Goal: Information Seeking & Learning: Learn about a topic

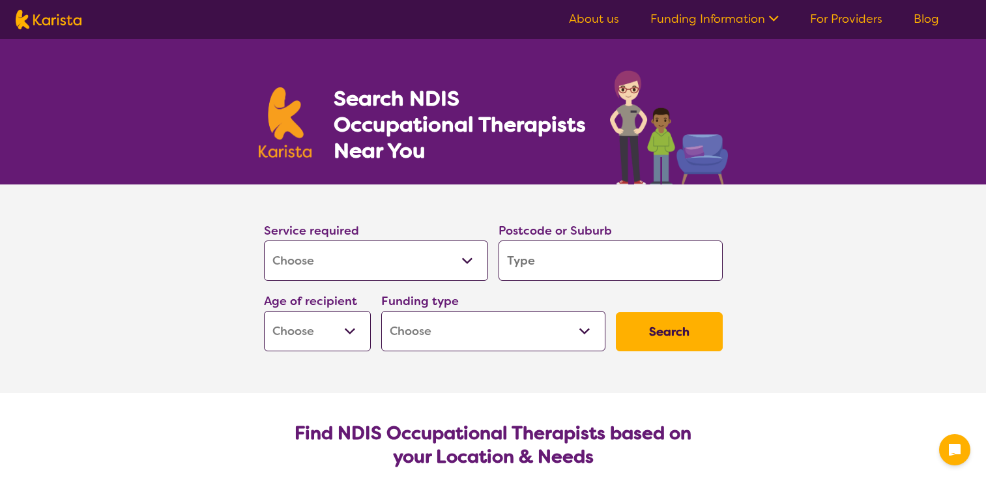
select select "[MEDICAL_DATA]"
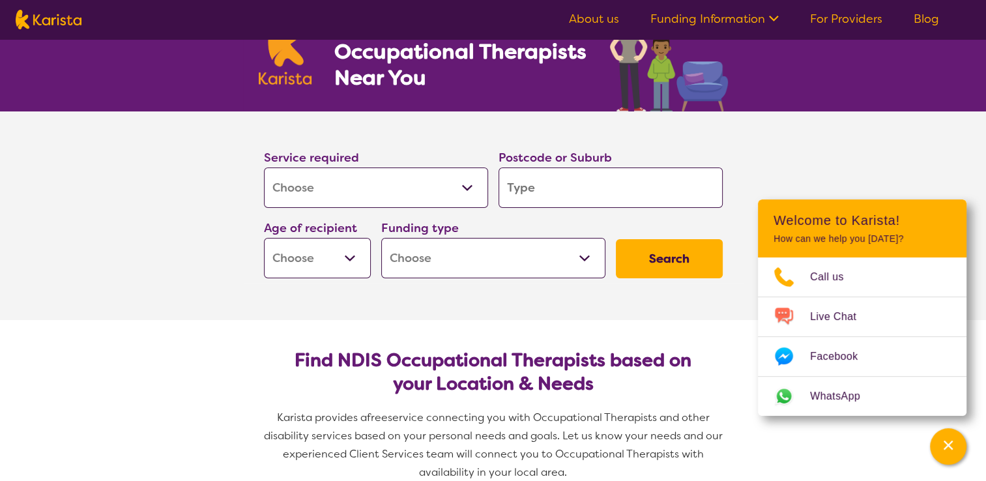
scroll to position [73, 0]
click at [562, 187] on input "search" at bounding box center [610, 187] width 224 height 40
type input "4"
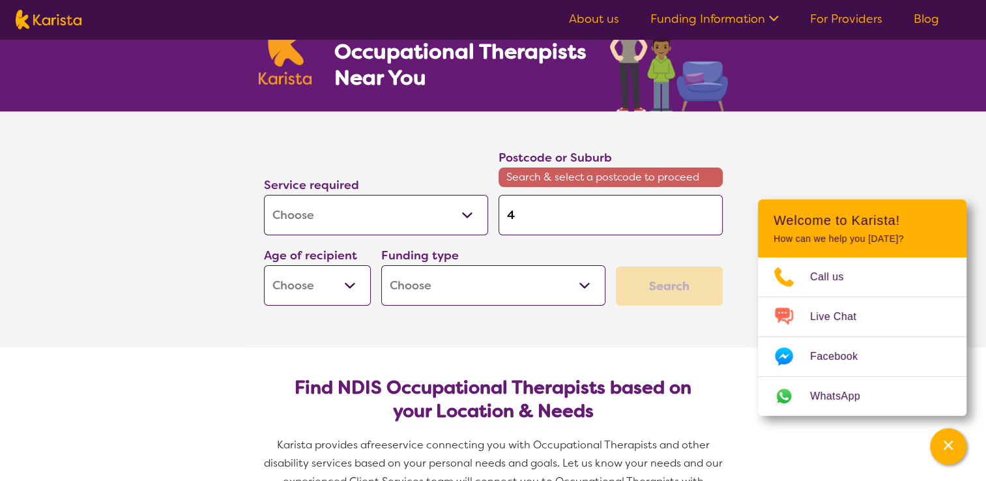
type input "41"
type input "412"
type input "4124"
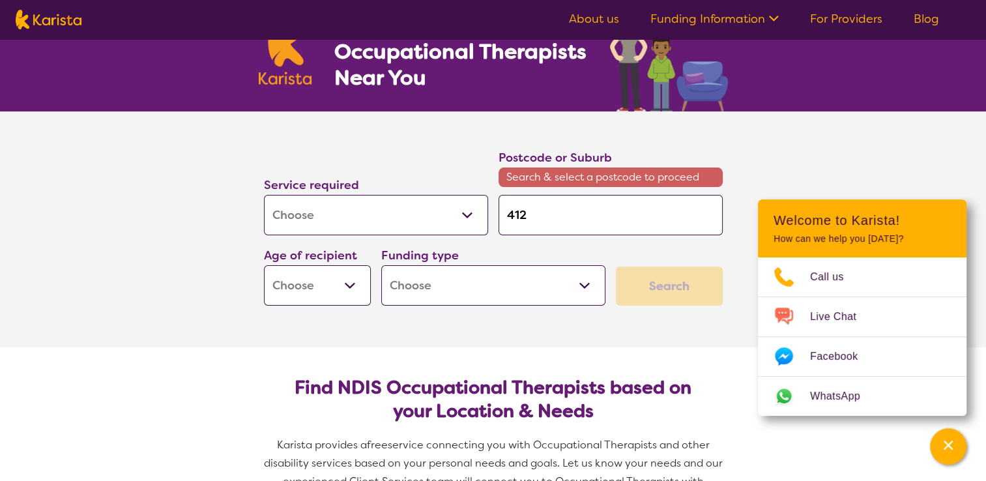
type input "4124"
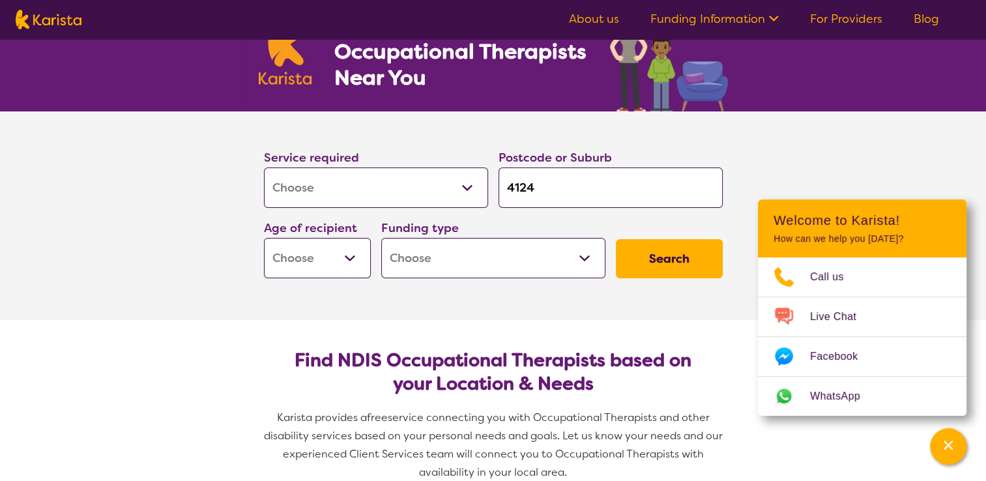
click at [355, 256] on select "Early Childhood - 0 to 9 Child - 10 to 11 Adolescent - 12 to 17 Adult - 18 to 6…" at bounding box center [317, 258] width 107 height 40
click at [549, 189] on input "4124" at bounding box center [610, 187] width 224 height 40
type input "412"
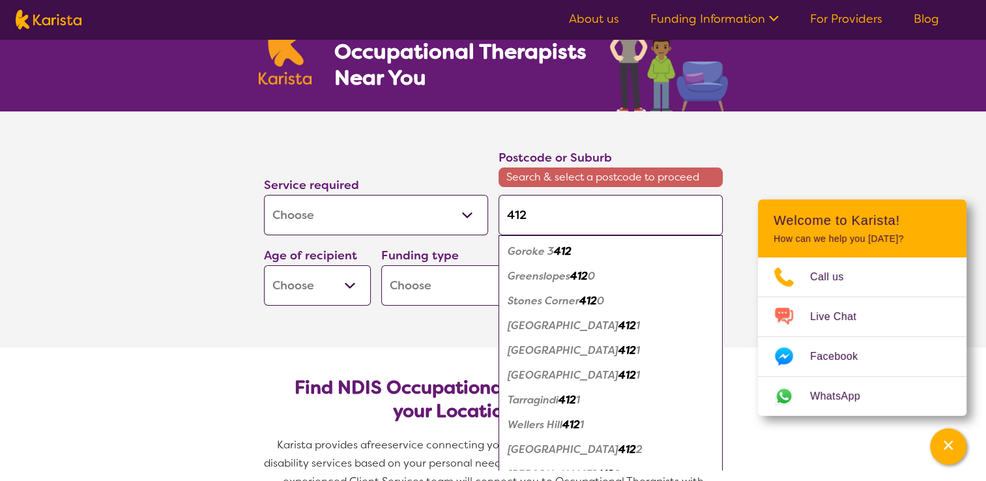
type input "4124"
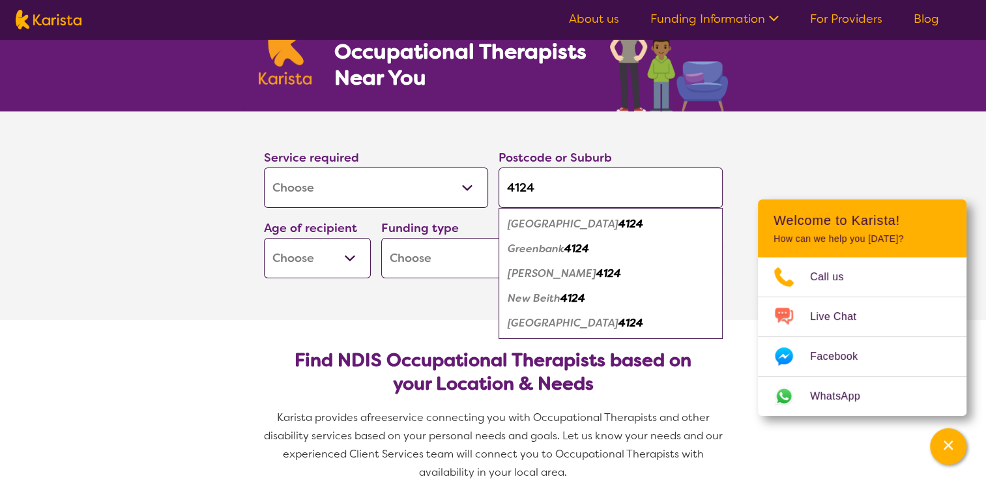
click at [526, 247] on em "Greenbank" at bounding box center [535, 249] width 57 height 14
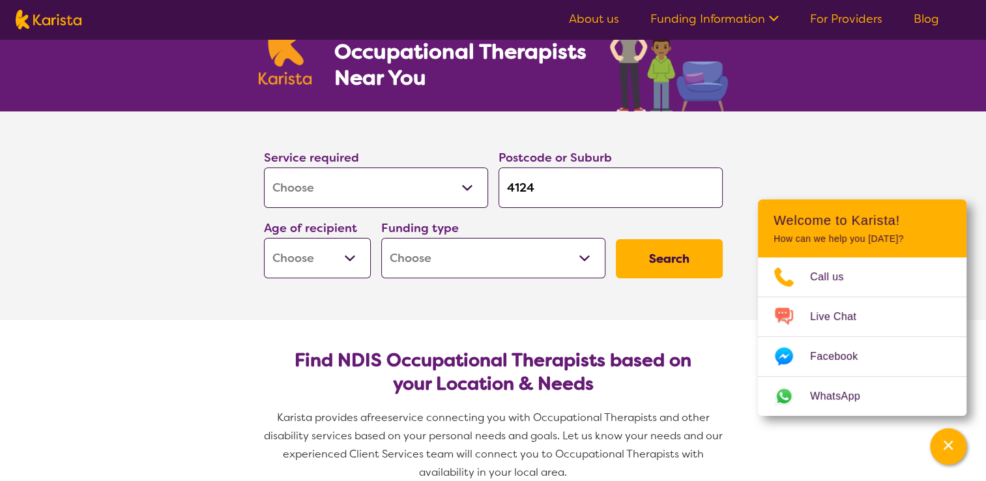
click at [351, 268] on select "Early Childhood - 0 to 9 Child - 10 to 11 Adolescent - 12 to 17 Adult - 18 to 6…" at bounding box center [317, 258] width 107 height 40
select select "AS"
click at [264, 238] on select "Early Childhood - 0 to 9 Child - 10 to 11 Adolescent - 12 to 17 Adult - 18 to 6…" at bounding box center [317, 258] width 107 height 40
select select "AS"
click at [516, 253] on select "Home Care Package (HCP) National Disability Insurance Scheme (NDIS) I don't know" at bounding box center [493, 258] width 224 height 40
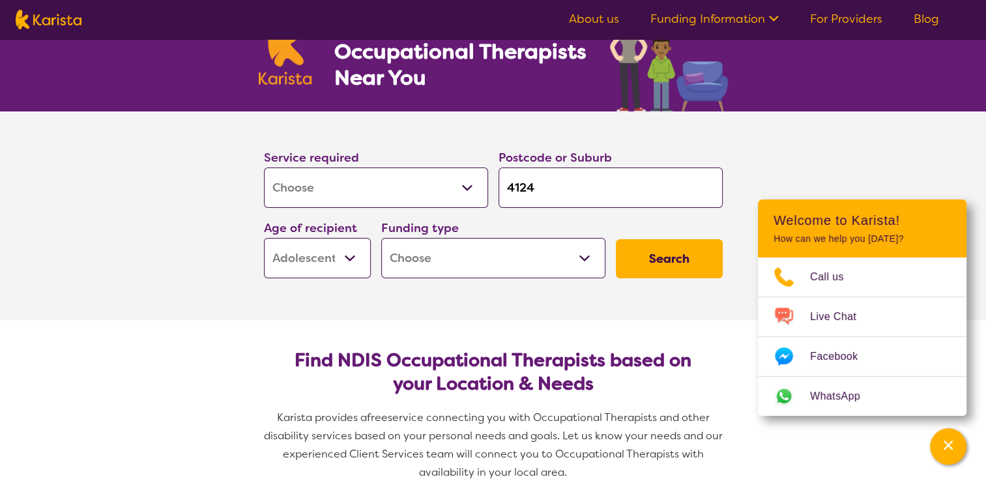
select select "i-don-t-know"
click at [381, 238] on select "Home Care Package (HCP) National Disability Insurance Scheme (NDIS) I don't know" at bounding box center [493, 258] width 224 height 40
select select "i-don-t-know"
click at [665, 254] on button "Search" at bounding box center [669, 258] width 107 height 39
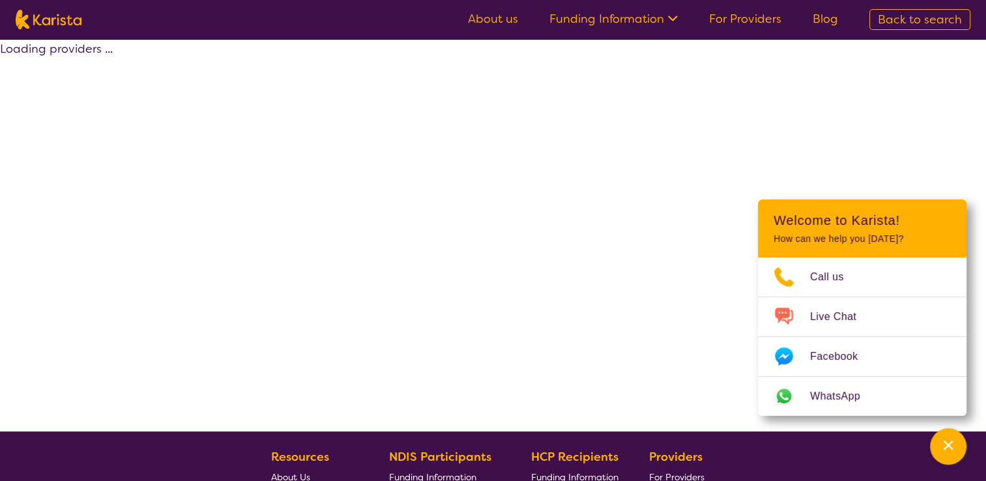
select select "[MEDICAL_DATA]"
select select "AS"
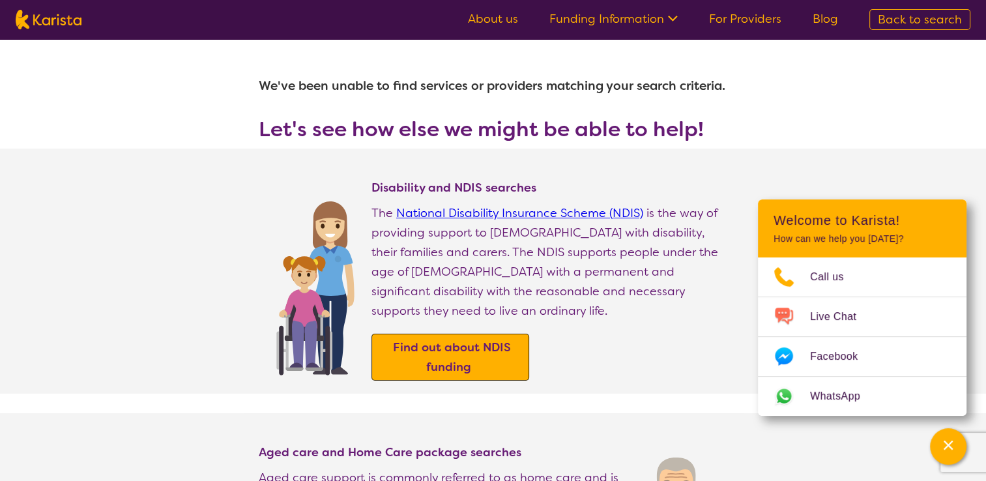
click at [487, 339] on b "Find out about NDIS funding" at bounding box center [452, 356] width 118 height 35
select select "[MEDICAL_DATA]"
select select "AS"
select select "i-don-t-know"
select select "[MEDICAL_DATA]"
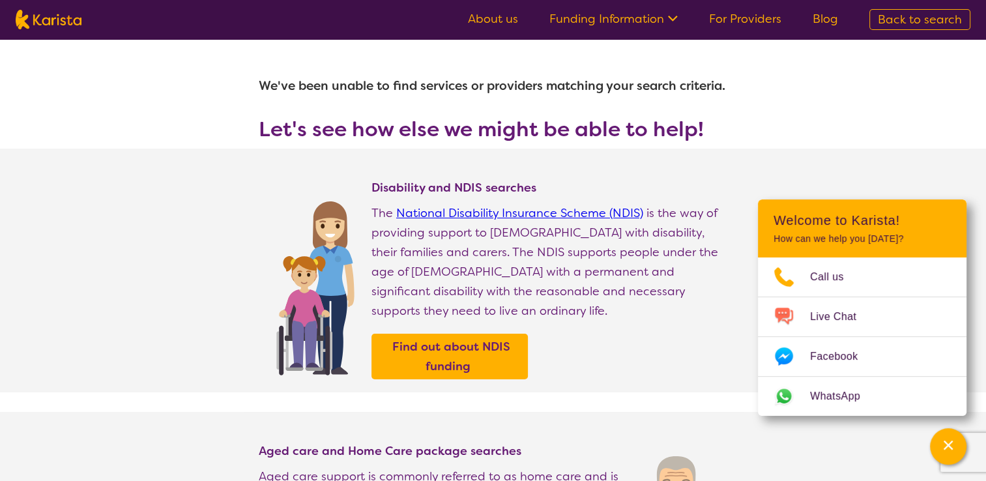
select select "AS"
select select "i-don-t-know"
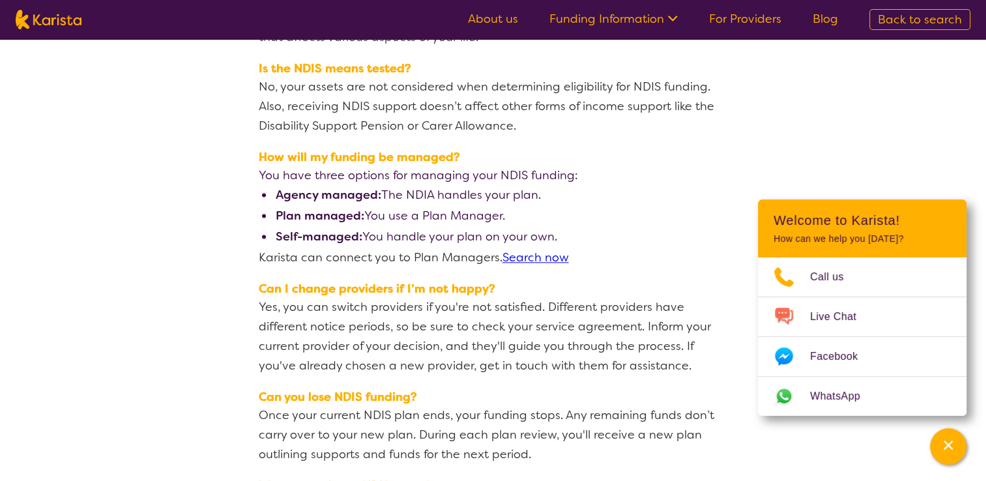
scroll to position [1792, 0]
